Goal: Information Seeking & Learning: Learn about a topic

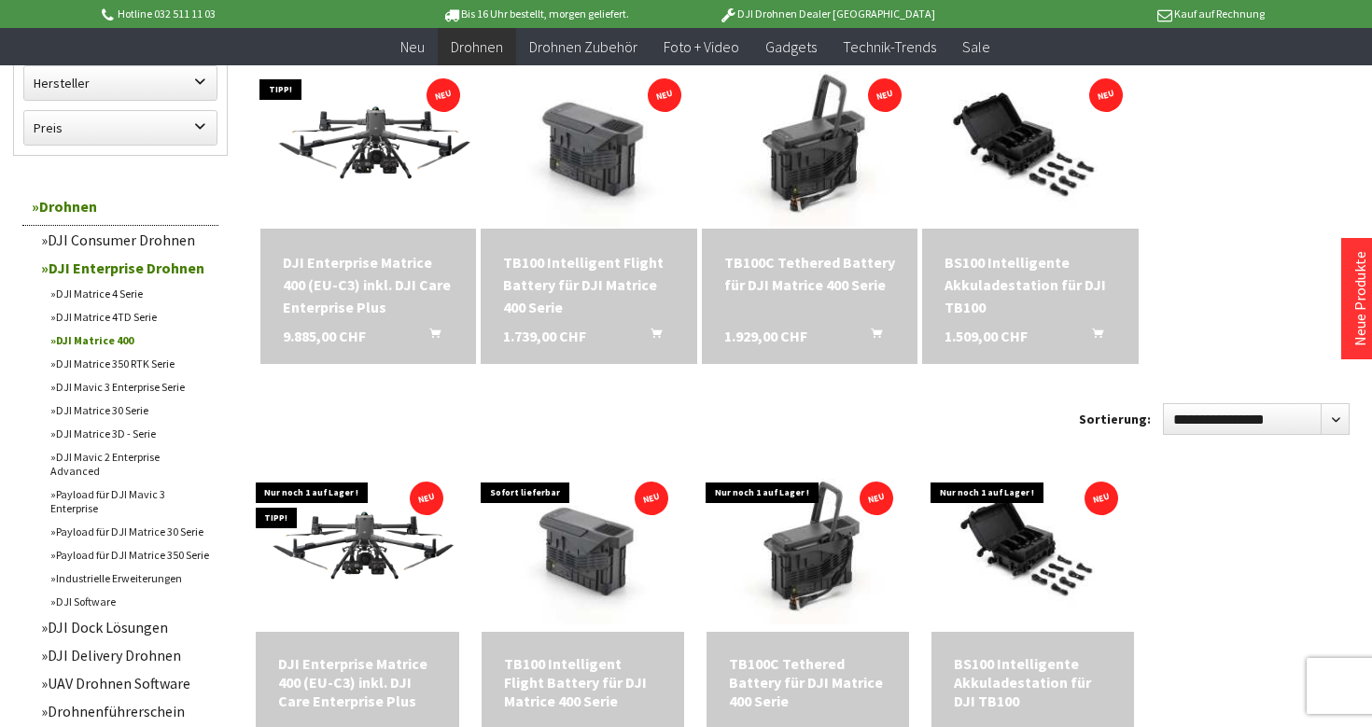
scroll to position [598, 0]
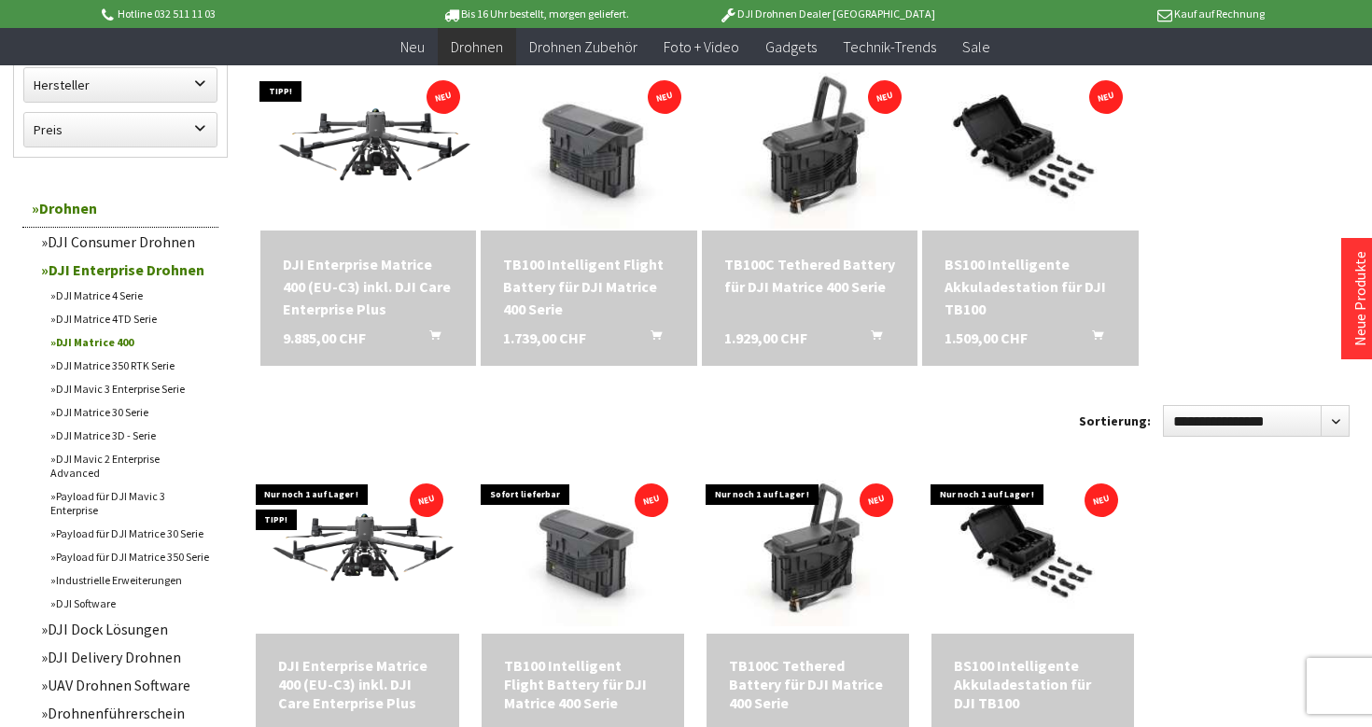
click at [138, 315] on link "DJI Matrice 4TD Serie" at bounding box center [129, 318] width 177 height 23
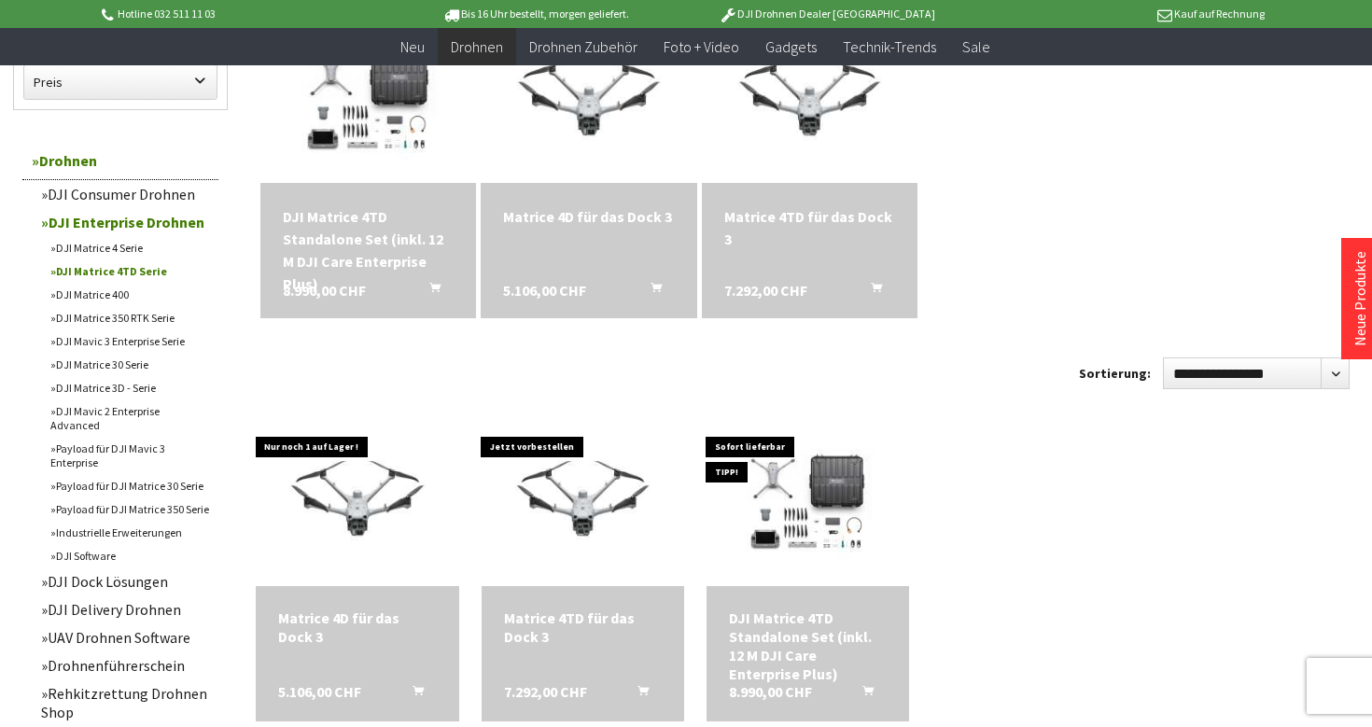
scroll to position [660, 0]
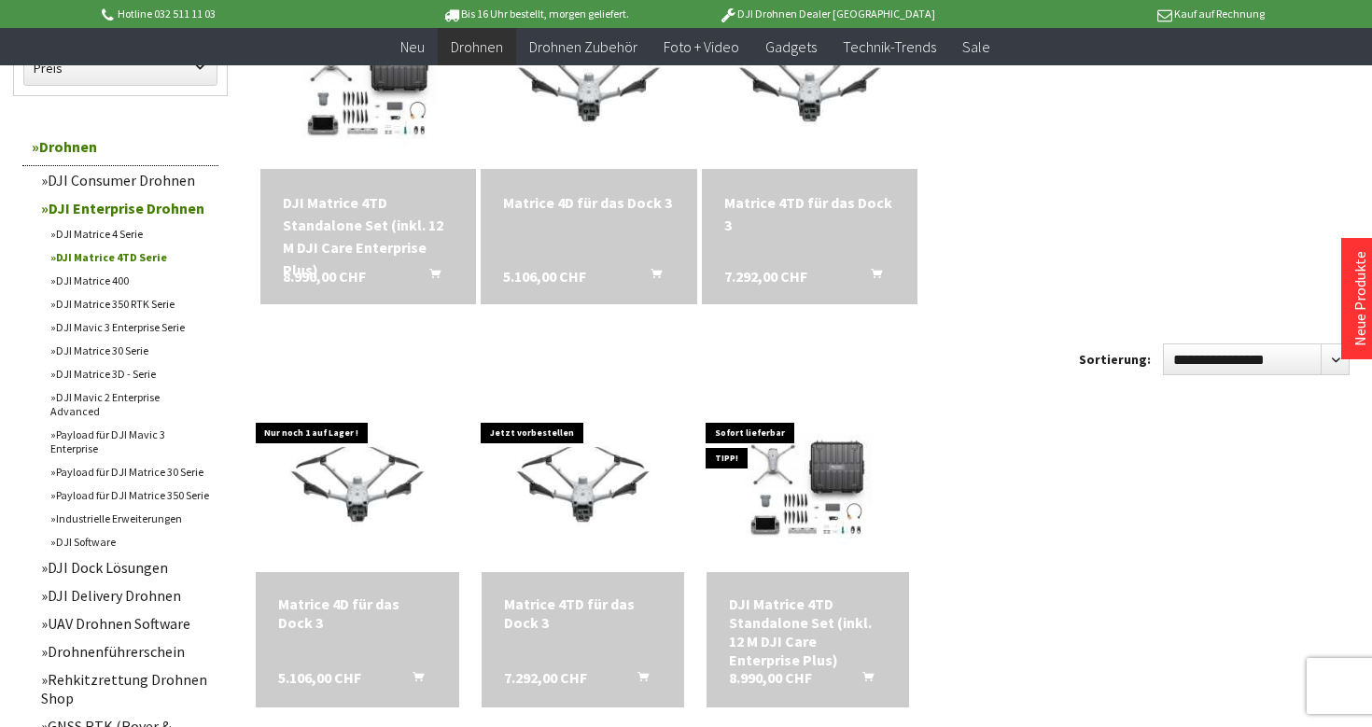
click at [121, 236] on link "DJI Matrice 4 Serie" at bounding box center [129, 233] width 177 height 23
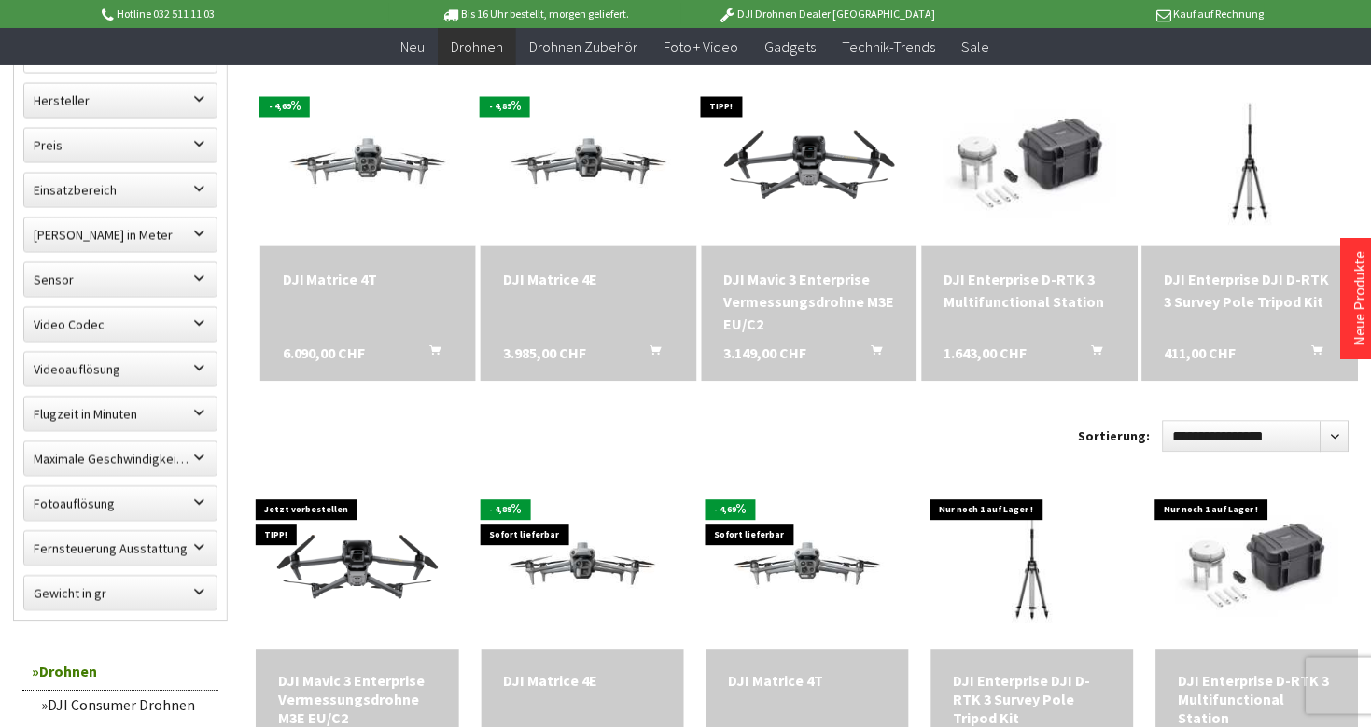
scroll to position [516, 0]
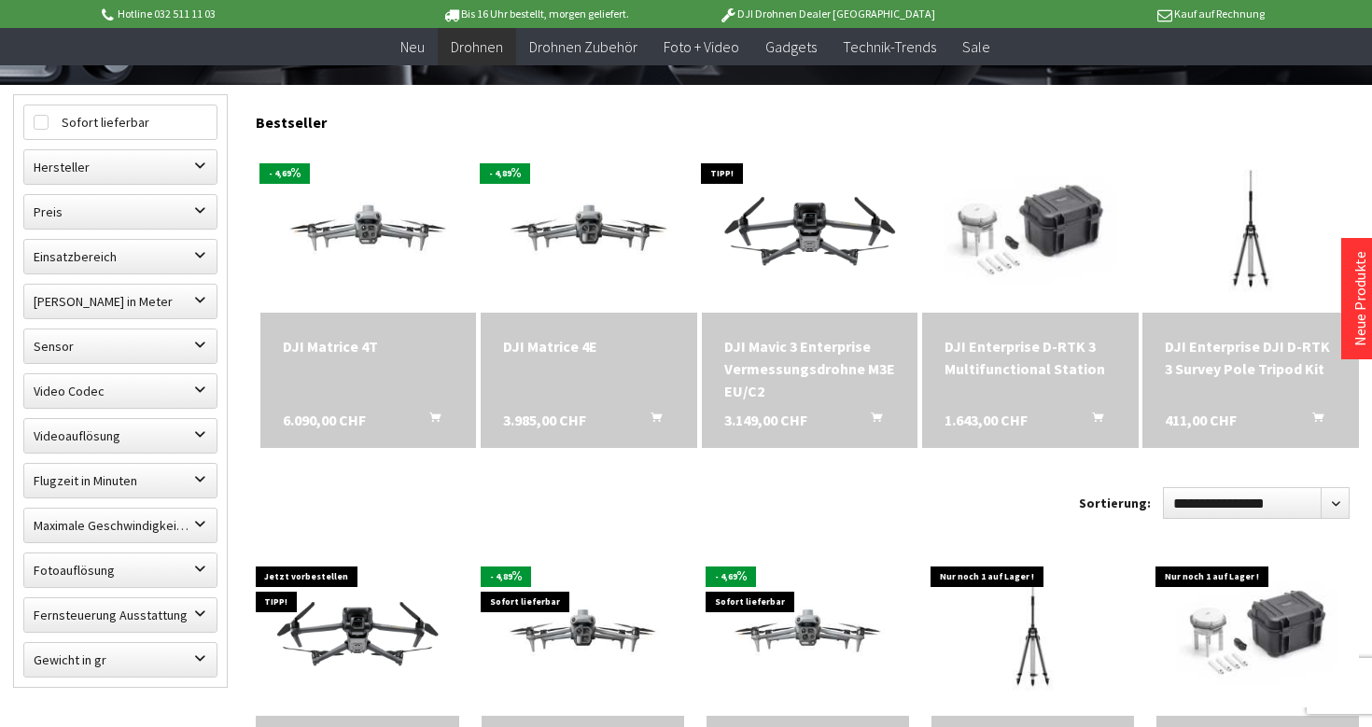
click at [365, 309] on span at bounding box center [368, 229] width 217 height 168
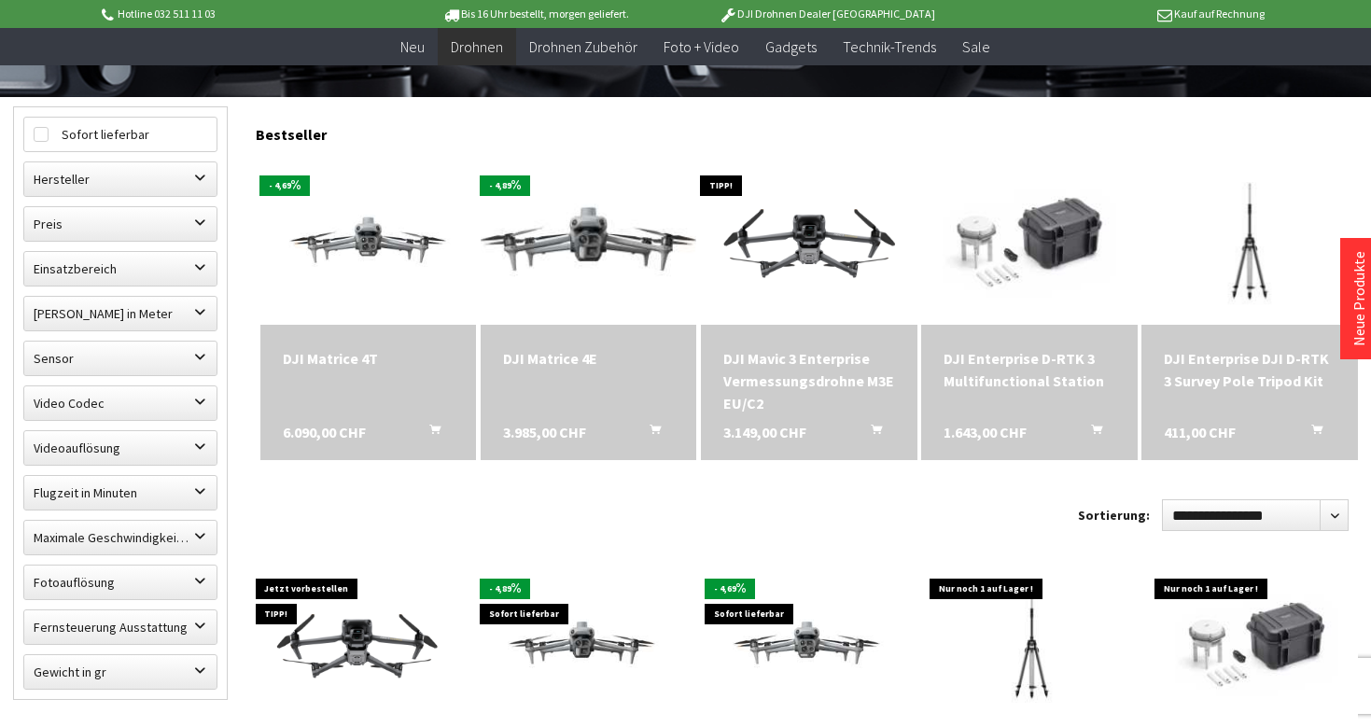
click at [518, 296] on img at bounding box center [589, 241] width 302 height 171
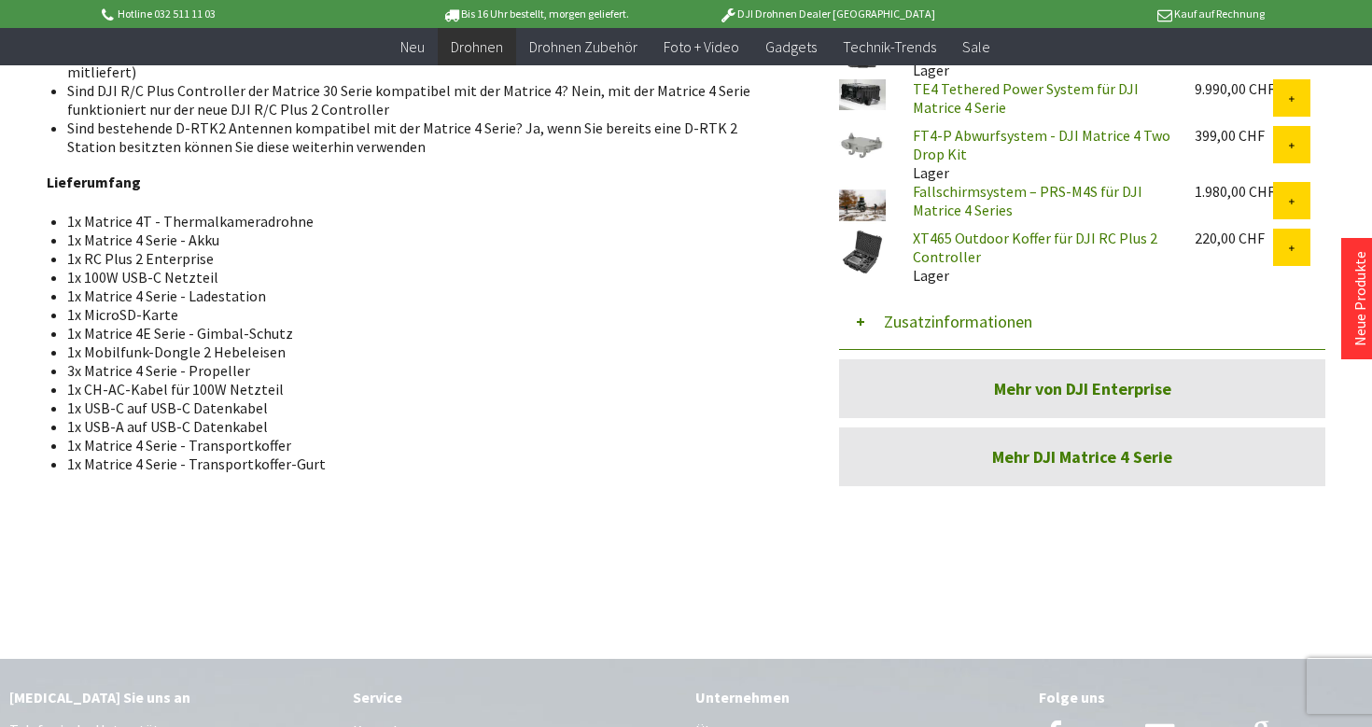
scroll to position [1689, 0]
drag, startPoint x: 907, startPoint y: 235, endPoint x: 1013, endPoint y: 263, distance: 109.1
click at [1013, 263] on div "XT465 Outdoor Koffer für DJI RC Plus 2 Controller Lager" at bounding box center [1039, 256] width 282 height 56
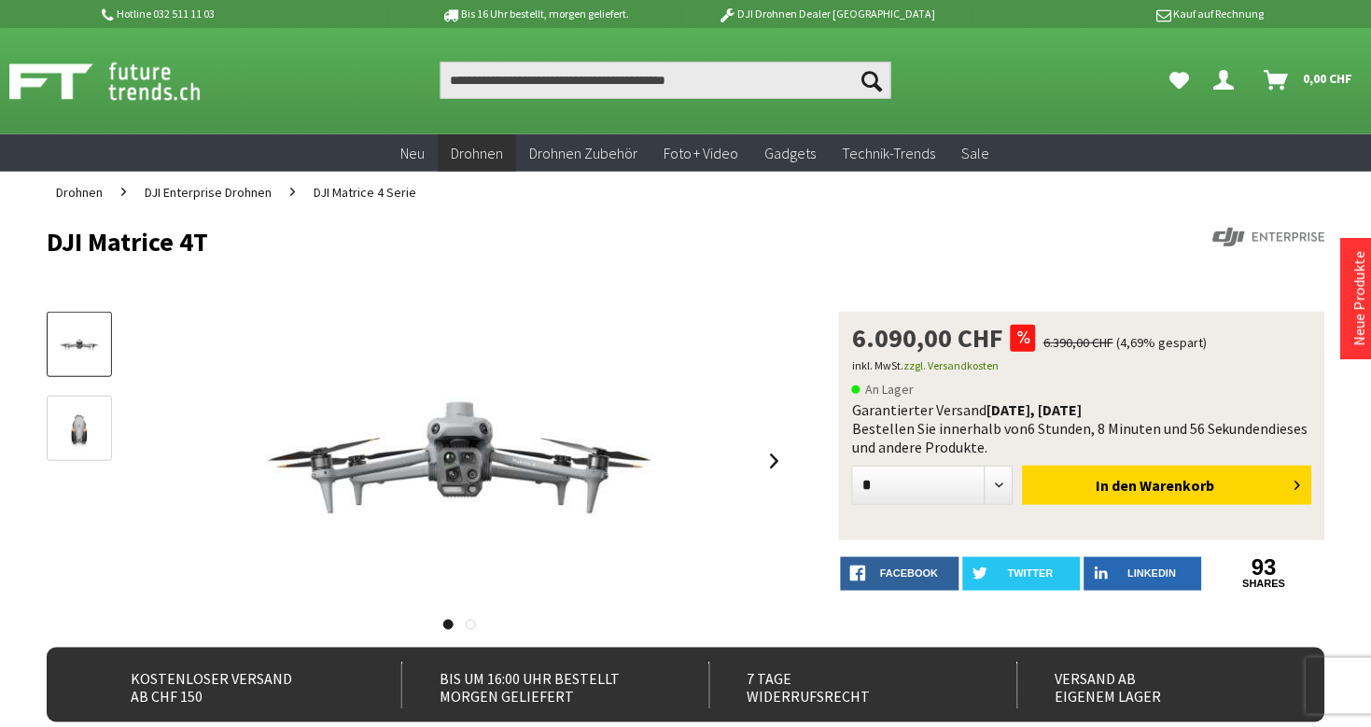
scroll to position [0, 0]
drag, startPoint x: 32, startPoint y: 246, endPoint x: 322, endPoint y: 254, distance: 290.4
copy h1 "DJI Matrice 4T"
click at [322, 254] on h1 "DJI Matrice 4T" at bounding box center [558, 242] width 1022 height 28
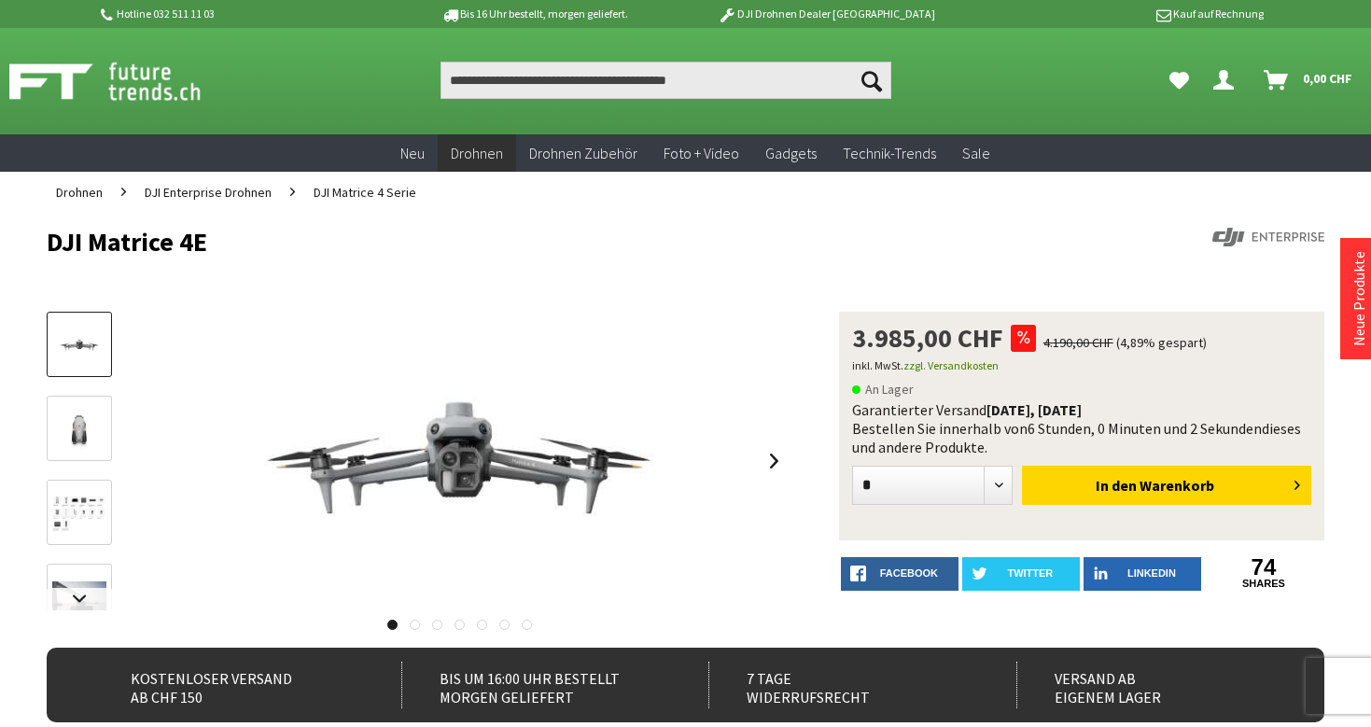
drag, startPoint x: 26, startPoint y: 242, endPoint x: 278, endPoint y: 241, distance: 252.0
copy h1 "DJI Matrice 4E"
click at [278, 241] on h1 "DJI Matrice 4E" at bounding box center [558, 242] width 1022 height 28
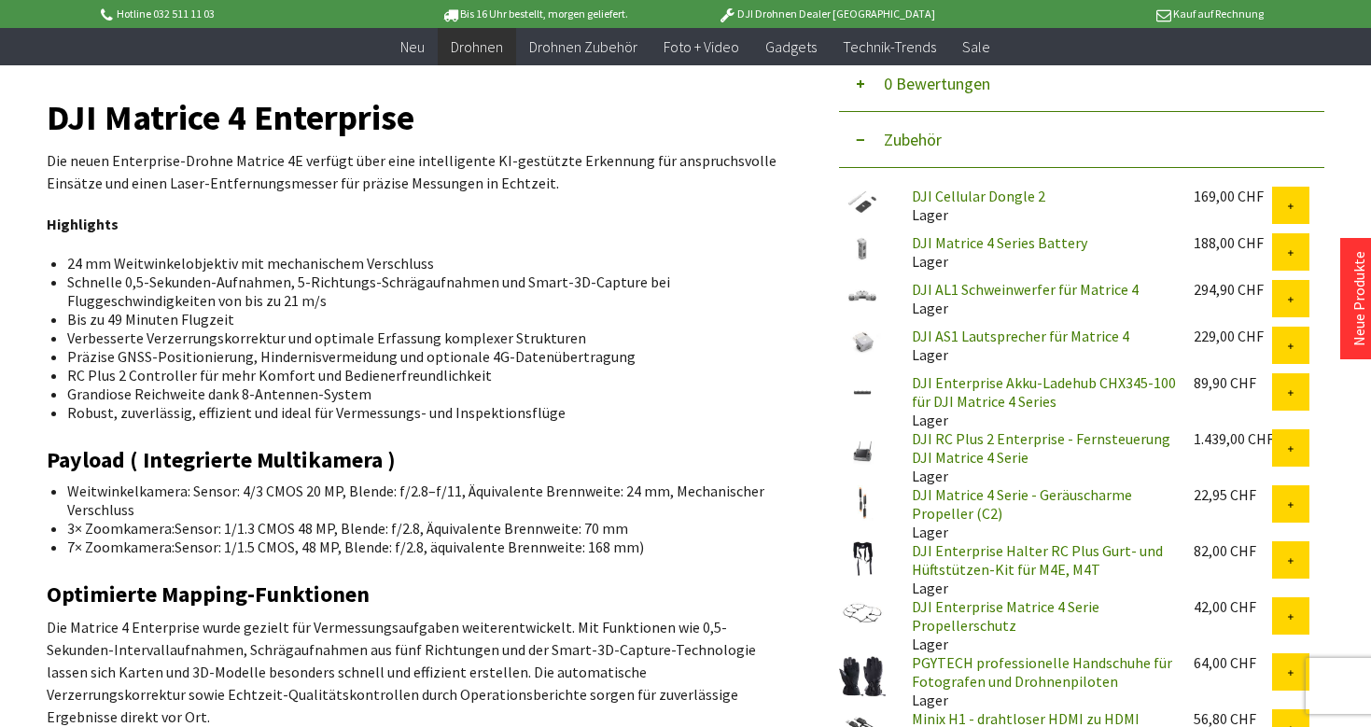
scroll to position [630, 0]
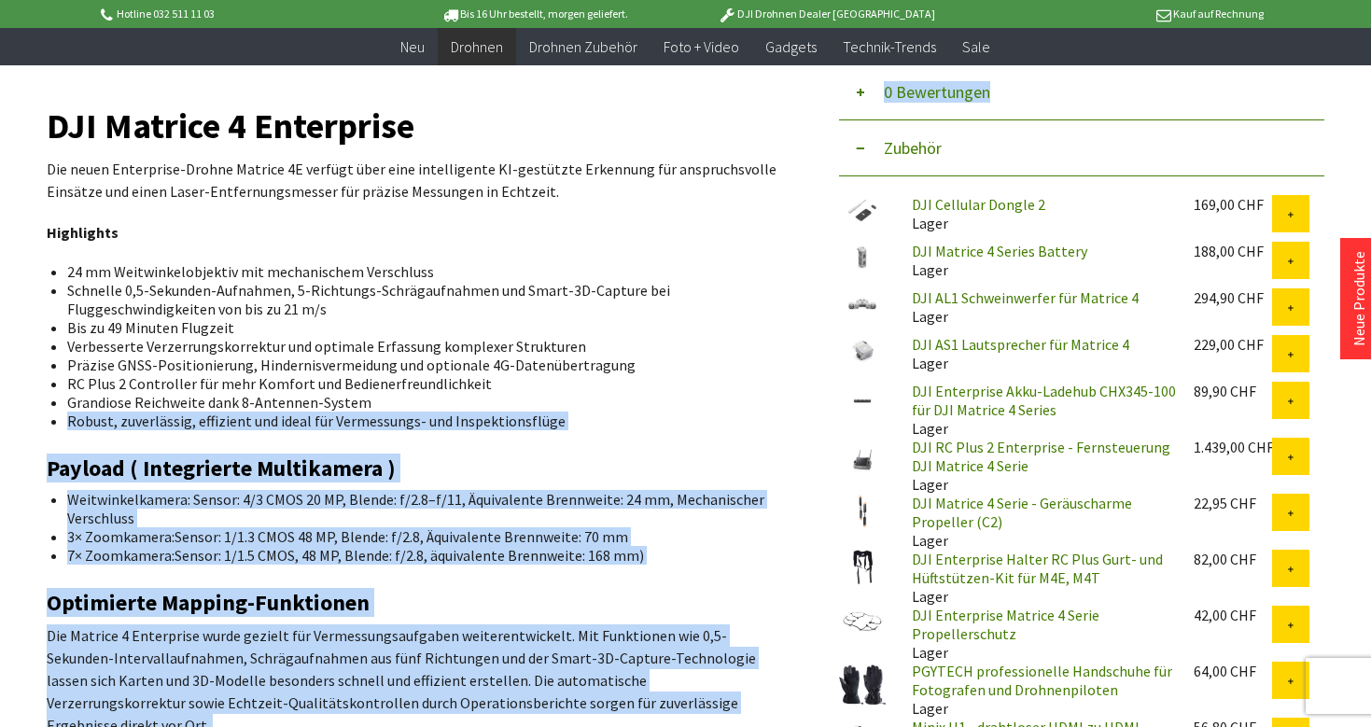
drag, startPoint x: 43, startPoint y: 133, endPoint x: 388, endPoint y: 397, distance: 434.8
click at [388, 397] on li "Grandiose Reichweite dank 8-Antennen-System" at bounding box center [420, 402] width 706 height 19
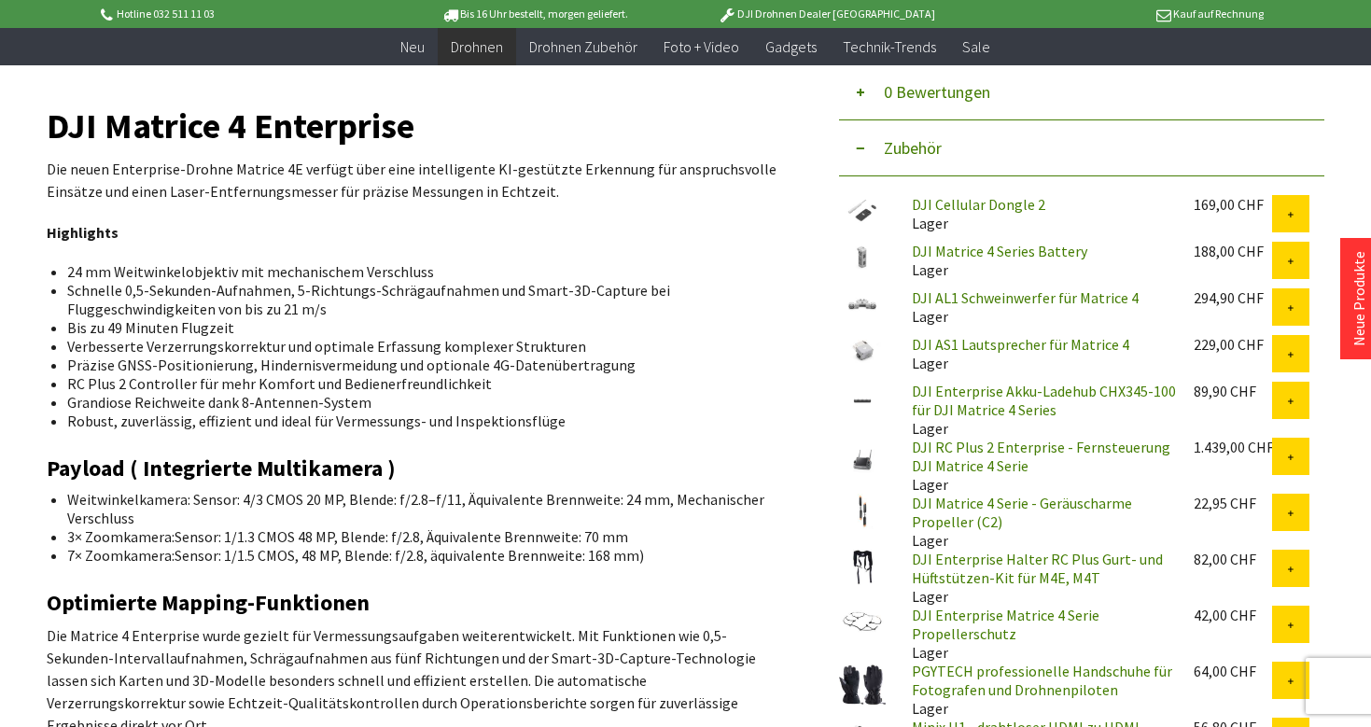
drag, startPoint x: 52, startPoint y: 133, endPoint x: 647, endPoint y: 557, distance: 730.6
copy div "LOR Ipsumdo 2 Sitametcon Adi elits Doeiusmodt-Incidi Utlabor 1E dolorem aliq en…"
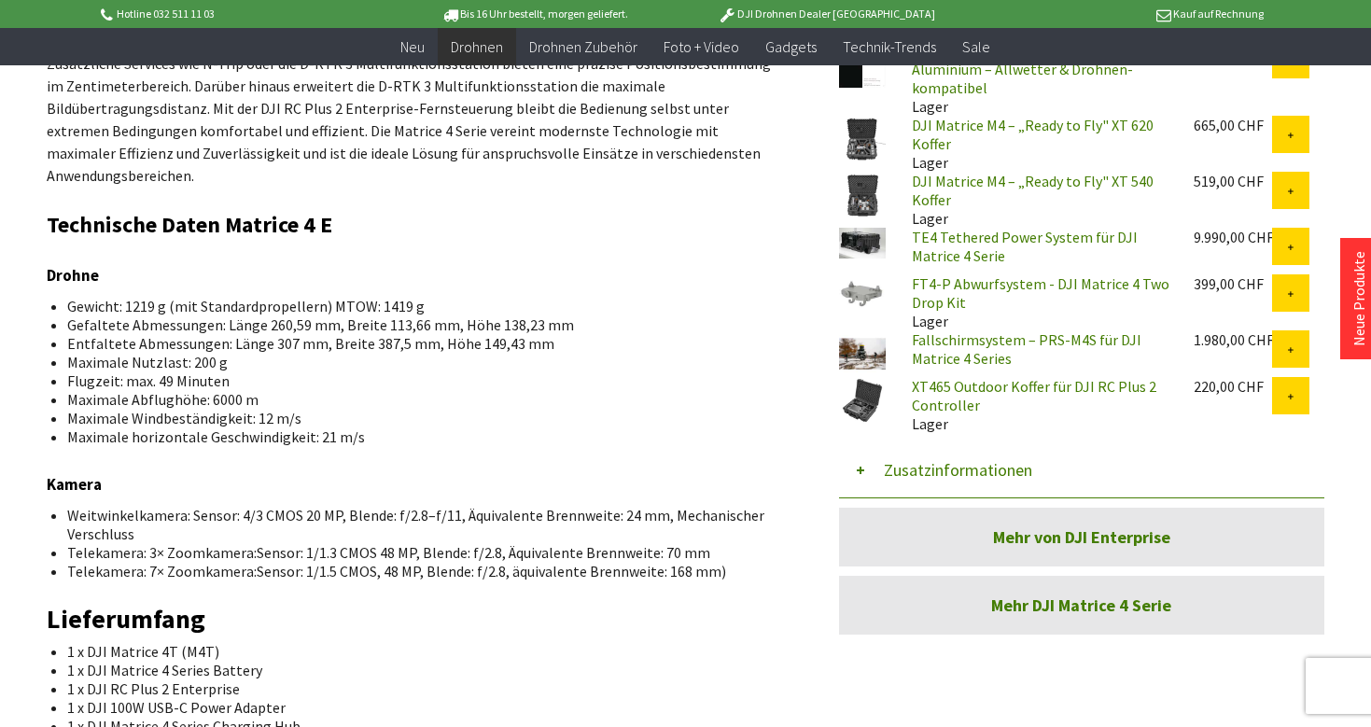
scroll to position [1574, 0]
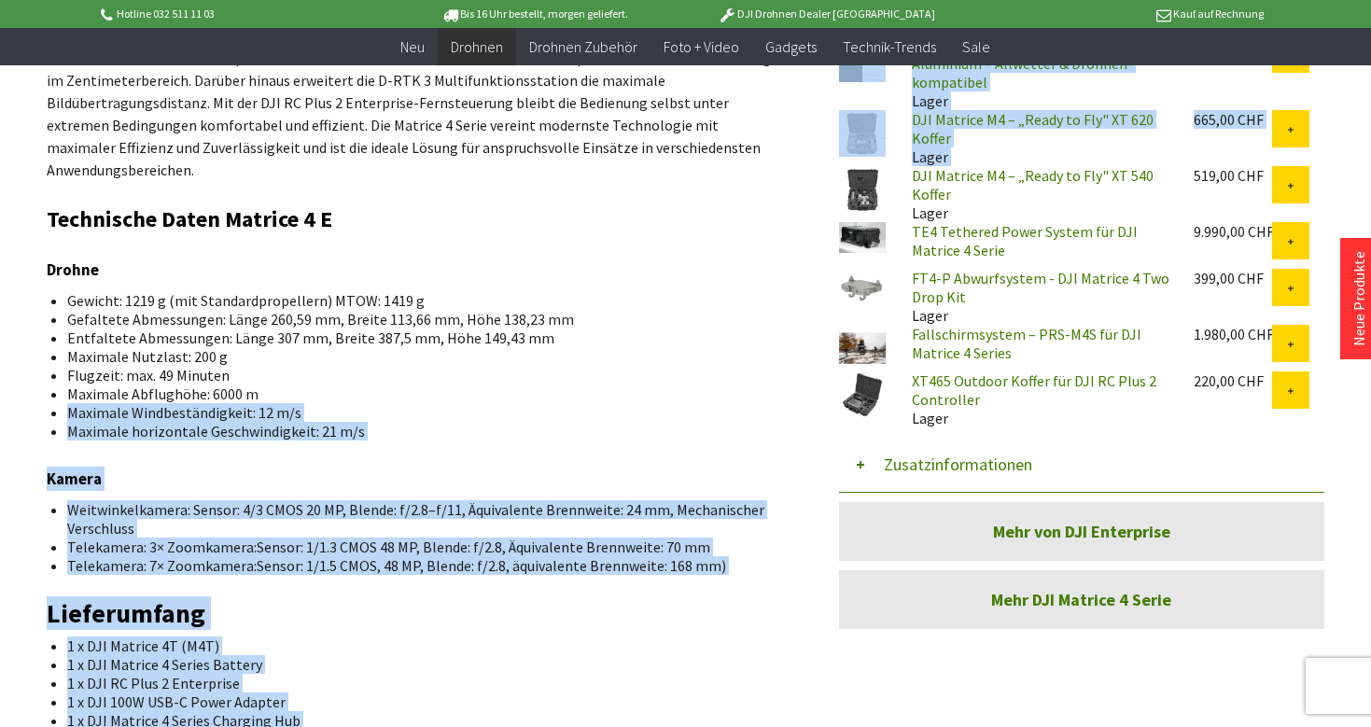
drag, startPoint x: 35, startPoint y: 202, endPoint x: 273, endPoint y: 329, distance: 271.0
click at [273, 329] on div "Menü schließen Kategorien Neu Drohnen DJI Consumer Drohnen DJI Enterprise Drohn…" at bounding box center [685, 122] width 1371 height 3040
click at [273, 385] on li "Maximale Abflughöhe: 6000 m" at bounding box center [420, 394] width 706 height 19
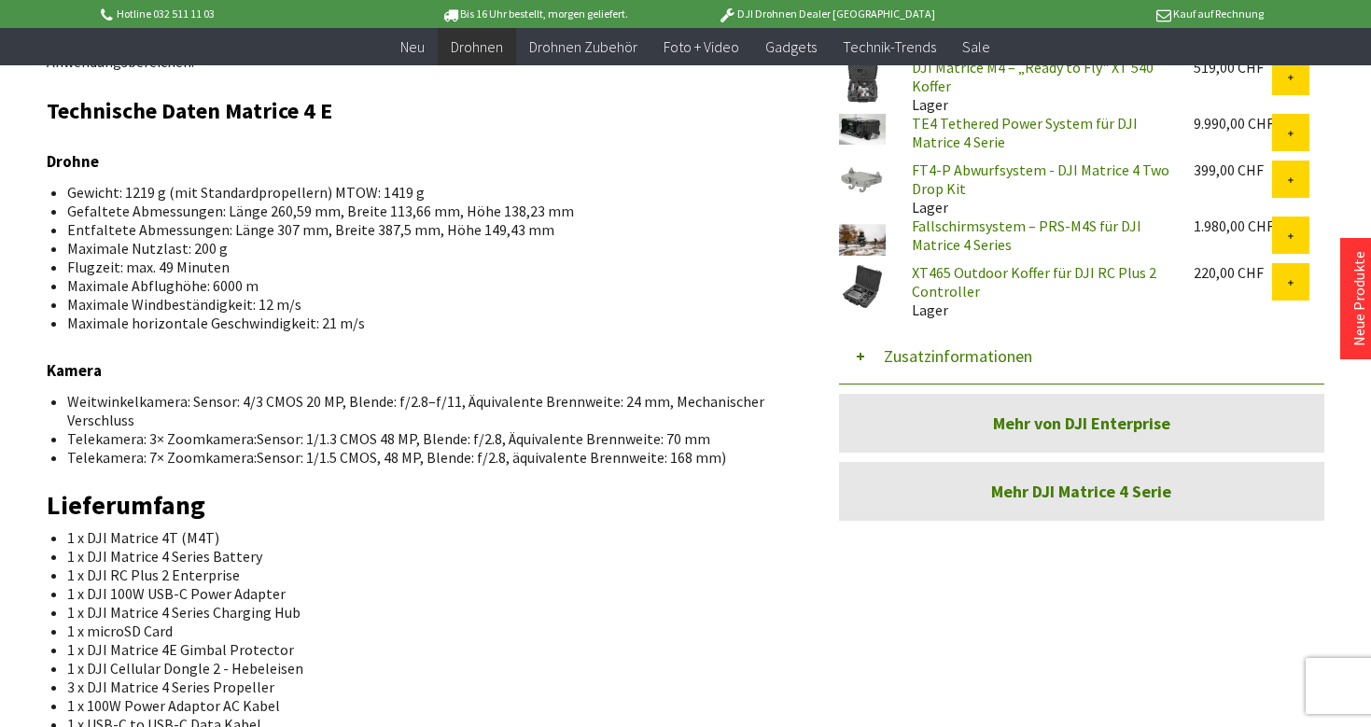
scroll to position [1685, 0]
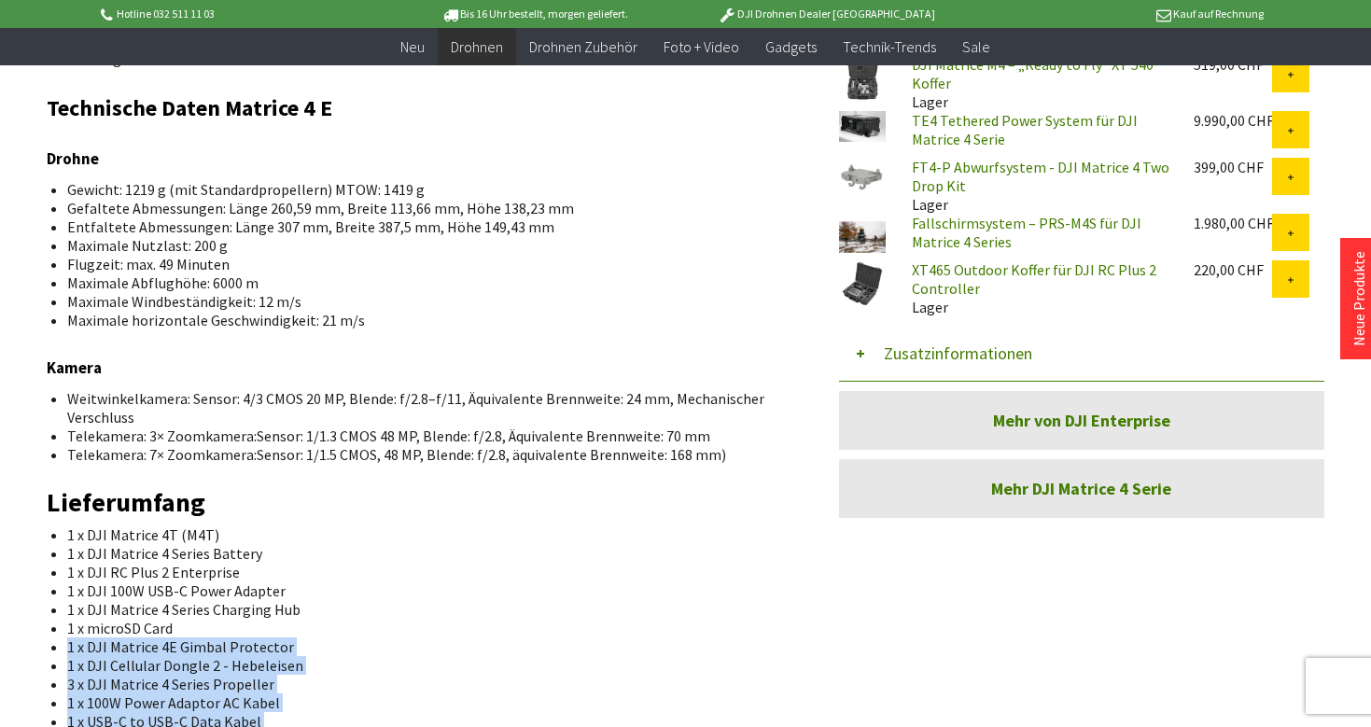
drag, startPoint x: 41, startPoint y: 90, endPoint x: 292, endPoint y: 555, distance: 529.1
click at [292, 555] on div "Menü schließen Kategorien Neu Drohnen DJI Consumer Drohnen DJI Enterprise Drohn…" at bounding box center [685, 11] width 1371 height 3040
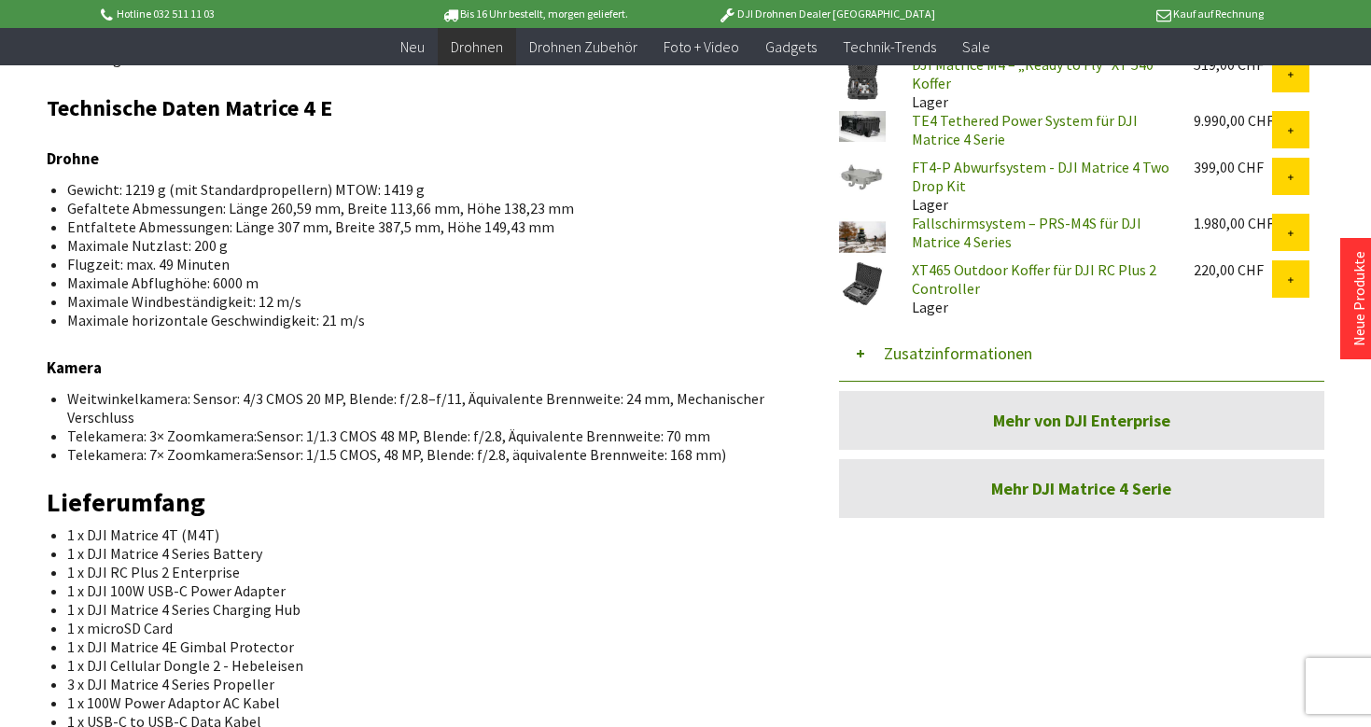
click at [166, 315] on div "DJI Matrice 4 Enterprise Die neuen Enterprise-Drohne Matrice 4E verfügt über ei…" at bounding box center [417, 263] width 741 height 2411
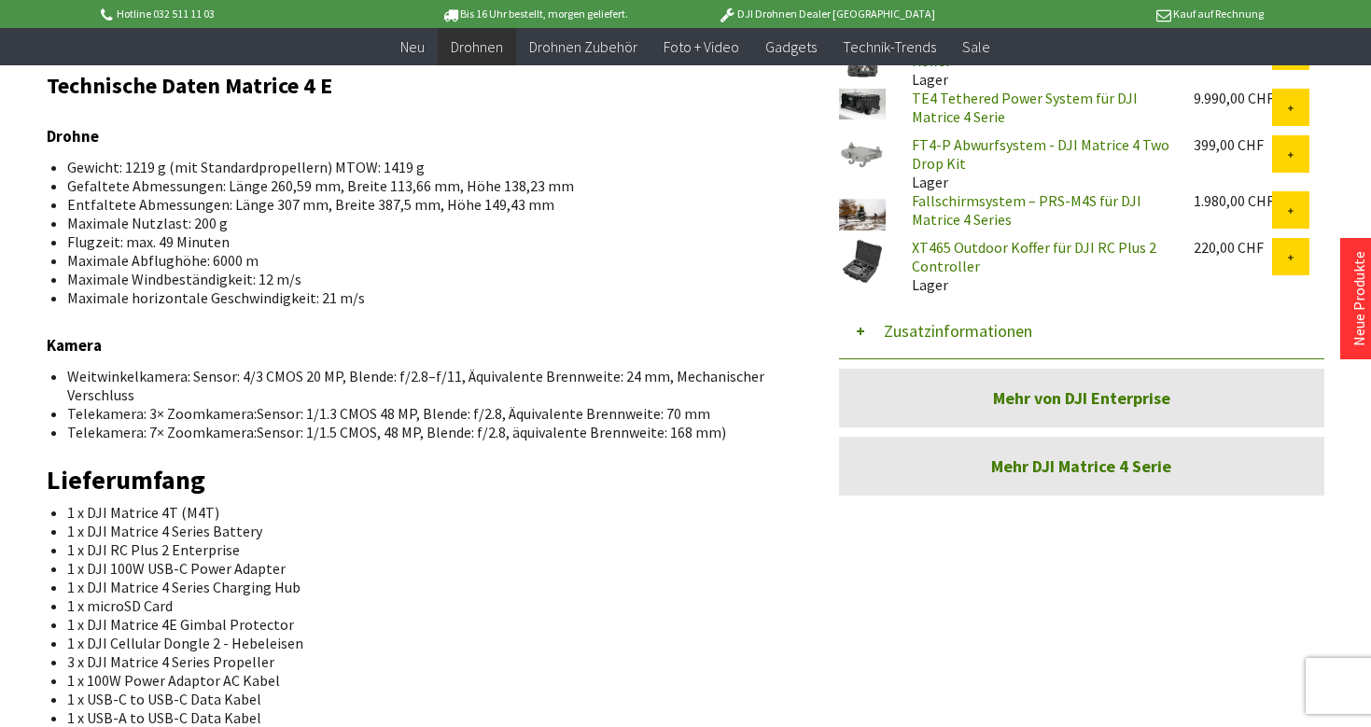
scroll to position [1709, 0]
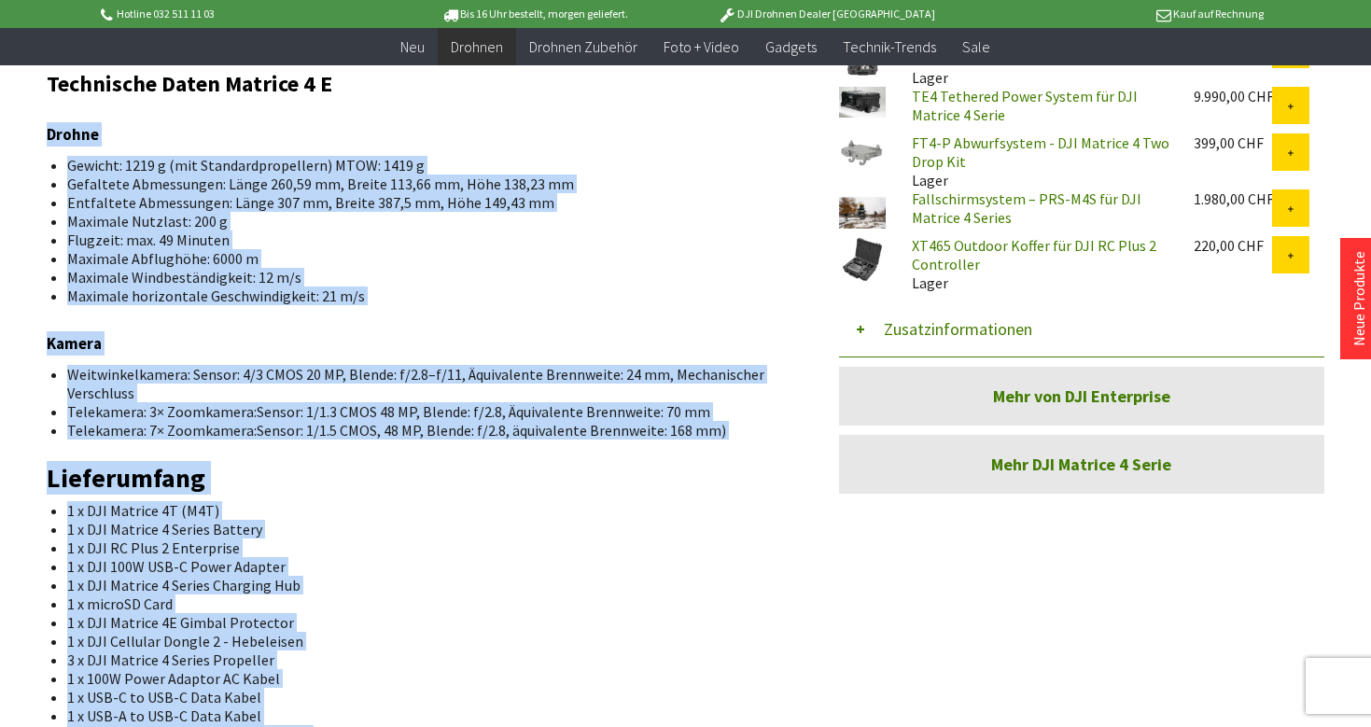
drag, startPoint x: 50, startPoint y: 71, endPoint x: 390, endPoint y: 693, distance: 709.2
click at [390, 693] on div "DJI Matrice 4 Enterprise Die neuen Enterprise-Drohne Matrice 4E verfügt über ei…" at bounding box center [417, 239] width 741 height 2411
copy div "Loremi Dolorsi: 8455 a (con Adipiscingelitsedd) EIUS: 8211 t Incididun Utlabore…"
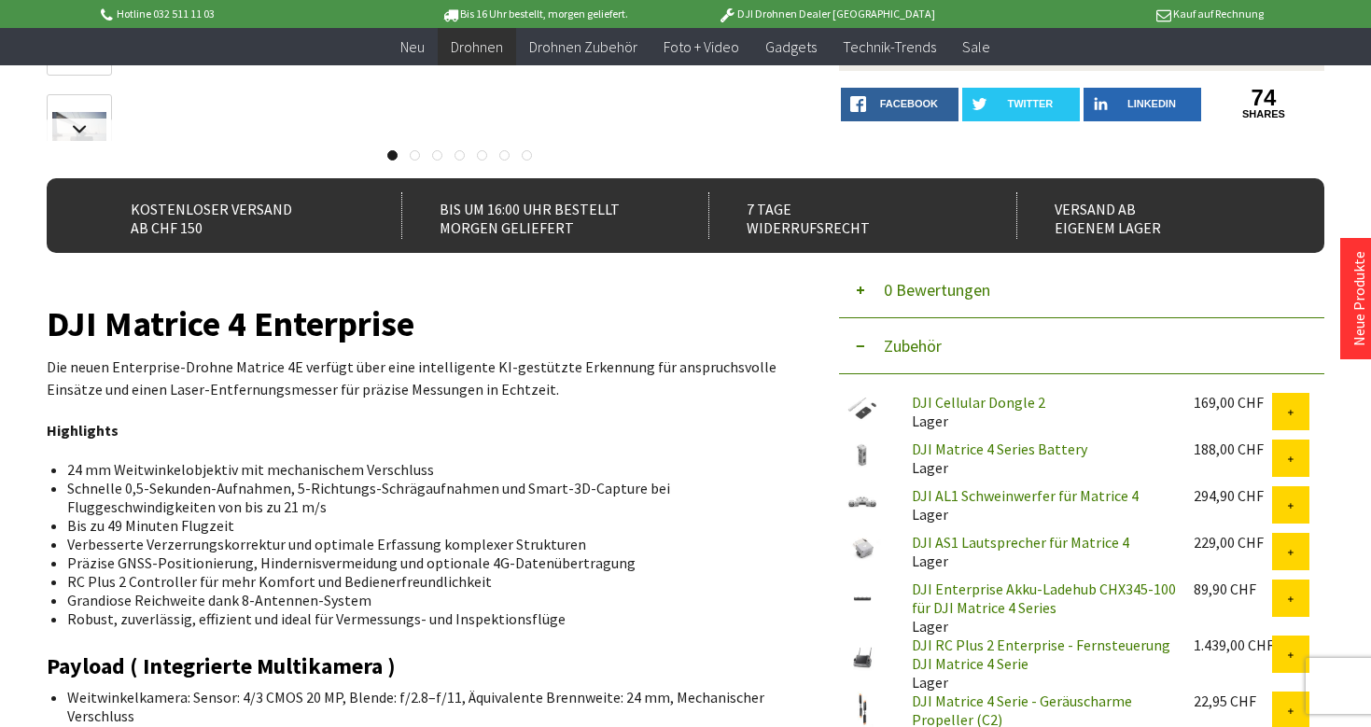
scroll to position [102, 0]
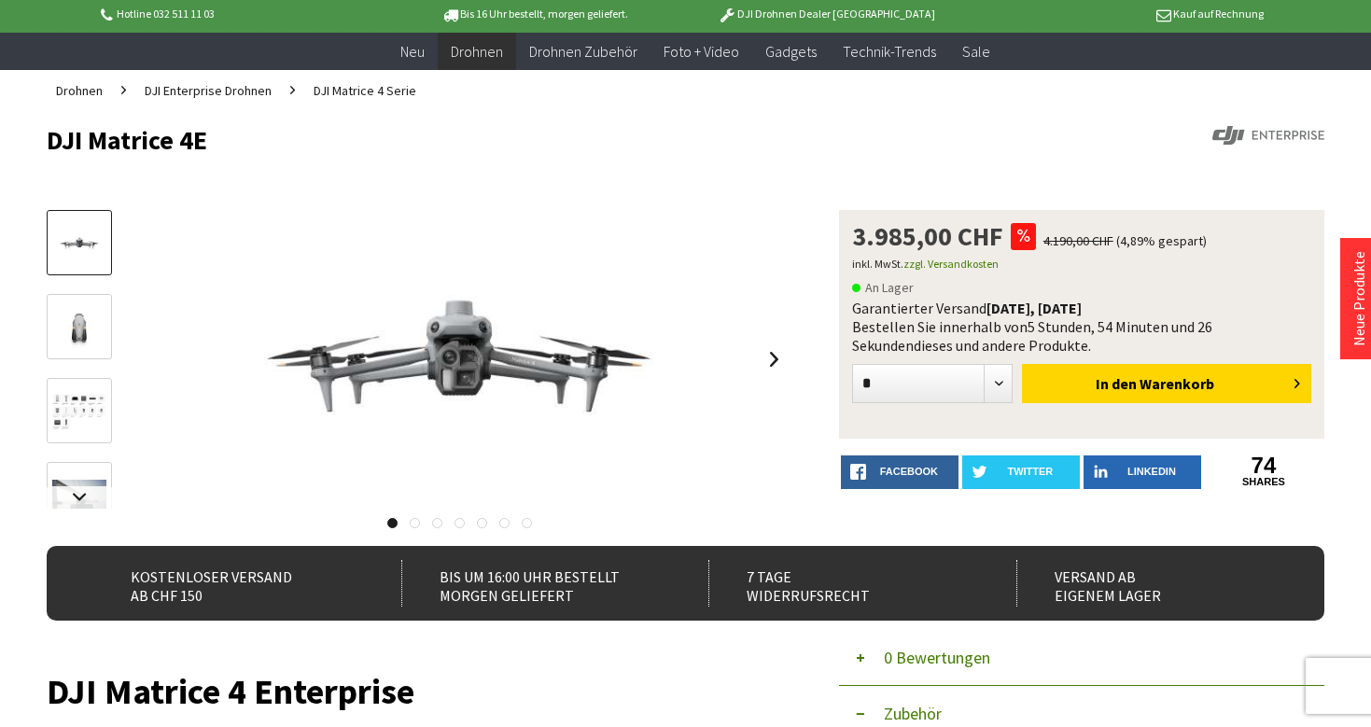
click at [1173, 8] on p "Kauf auf Rechnung" at bounding box center [1118, 14] width 291 height 22
